Goal: Navigation & Orientation: Find specific page/section

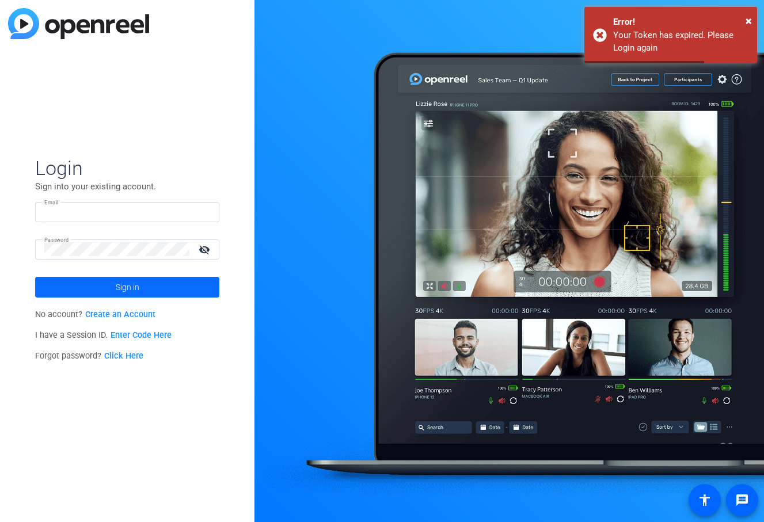
type input "[EMAIL_ADDRESS][PERSON_NAME][DOMAIN_NAME]"
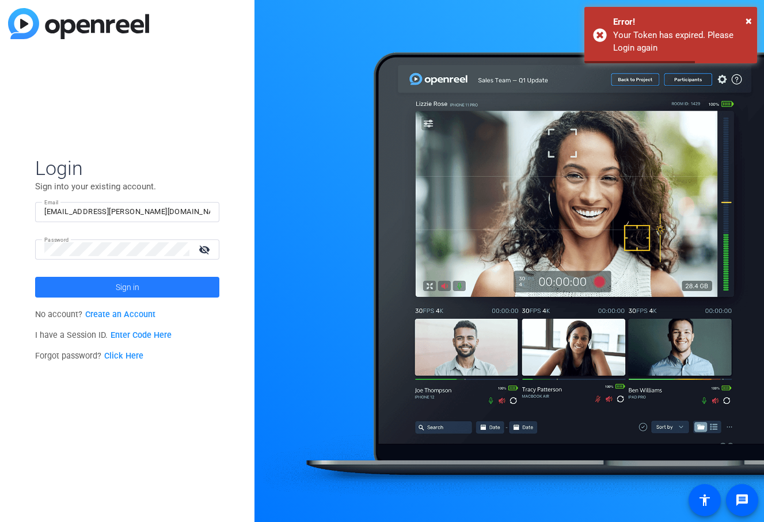
click at [183, 287] on span at bounding box center [127, 287] width 184 height 28
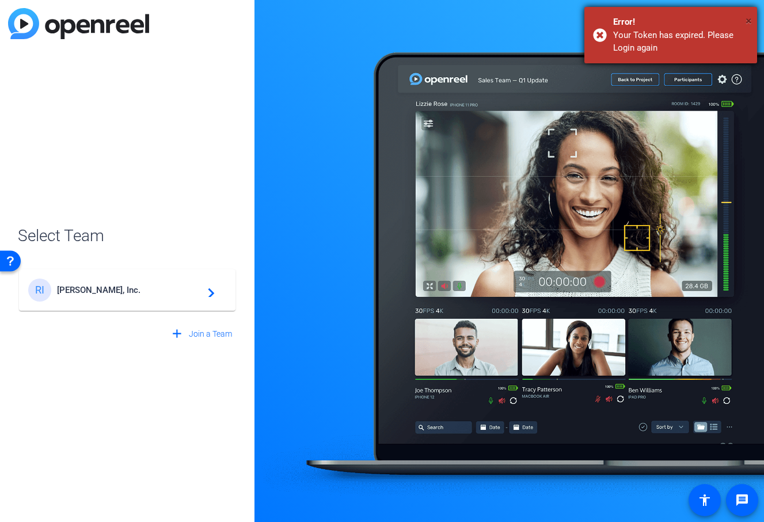
click at [747, 19] on span "×" at bounding box center [748, 21] width 6 height 14
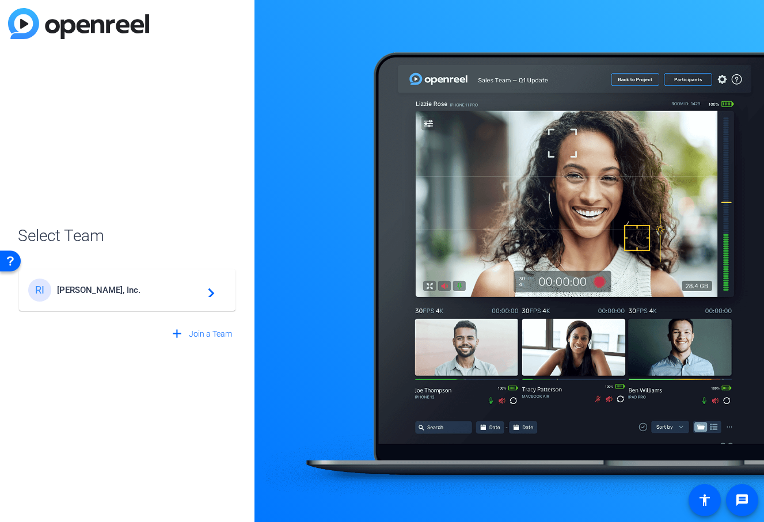
click at [174, 298] on div "RI [PERSON_NAME], Inc. navigate_next" at bounding box center [127, 290] width 198 height 23
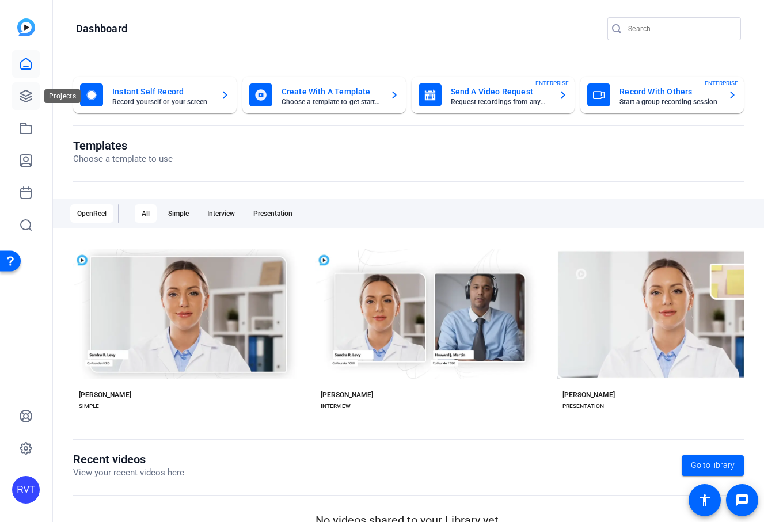
click at [25, 98] on icon at bounding box center [26, 96] width 14 height 14
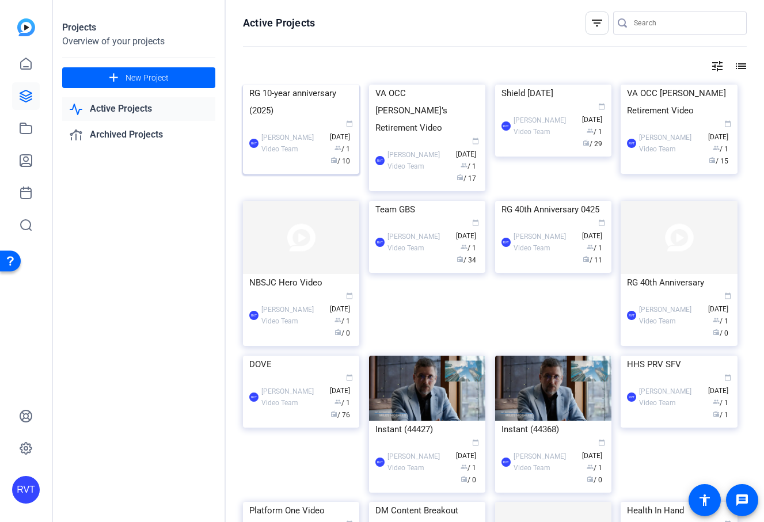
click at [262, 119] on div "RG 10-year anniversary (2025)" at bounding box center [301, 102] width 104 height 35
